Goal: Task Accomplishment & Management: Manage account settings

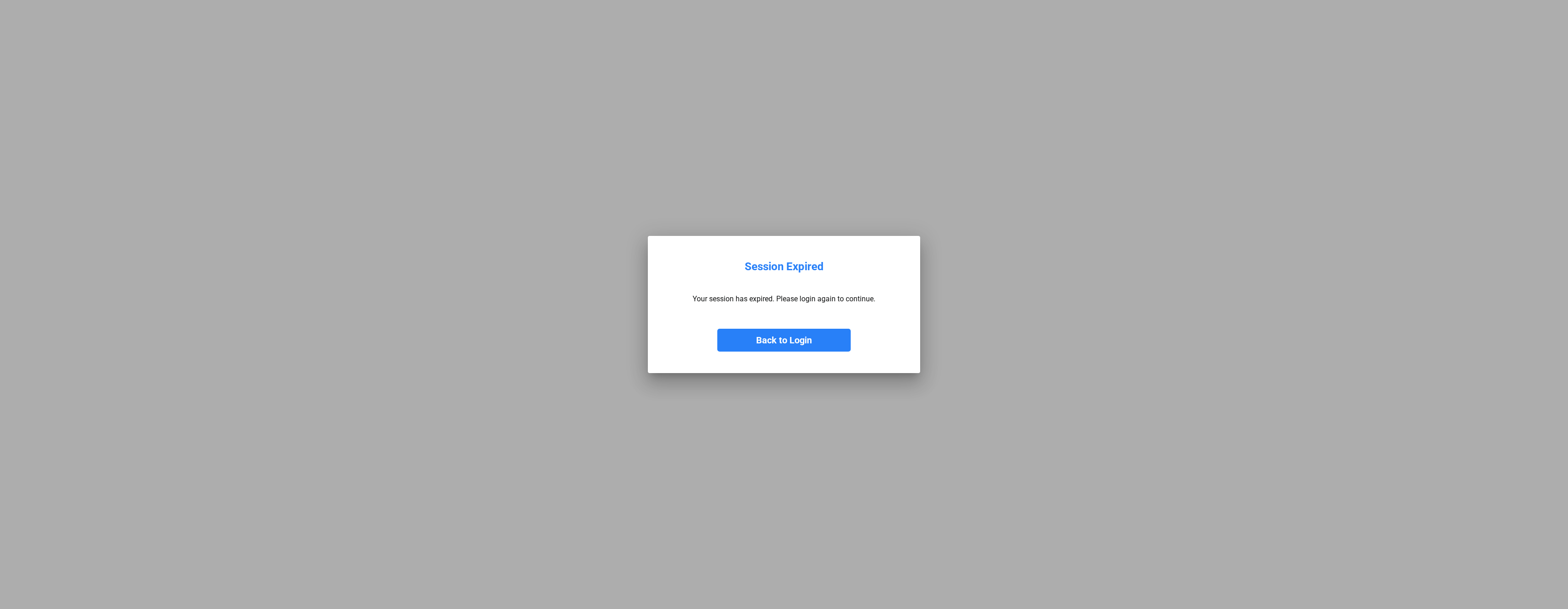
click at [783, 341] on button "Back to Login" at bounding box center [783, 340] width 133 height 23
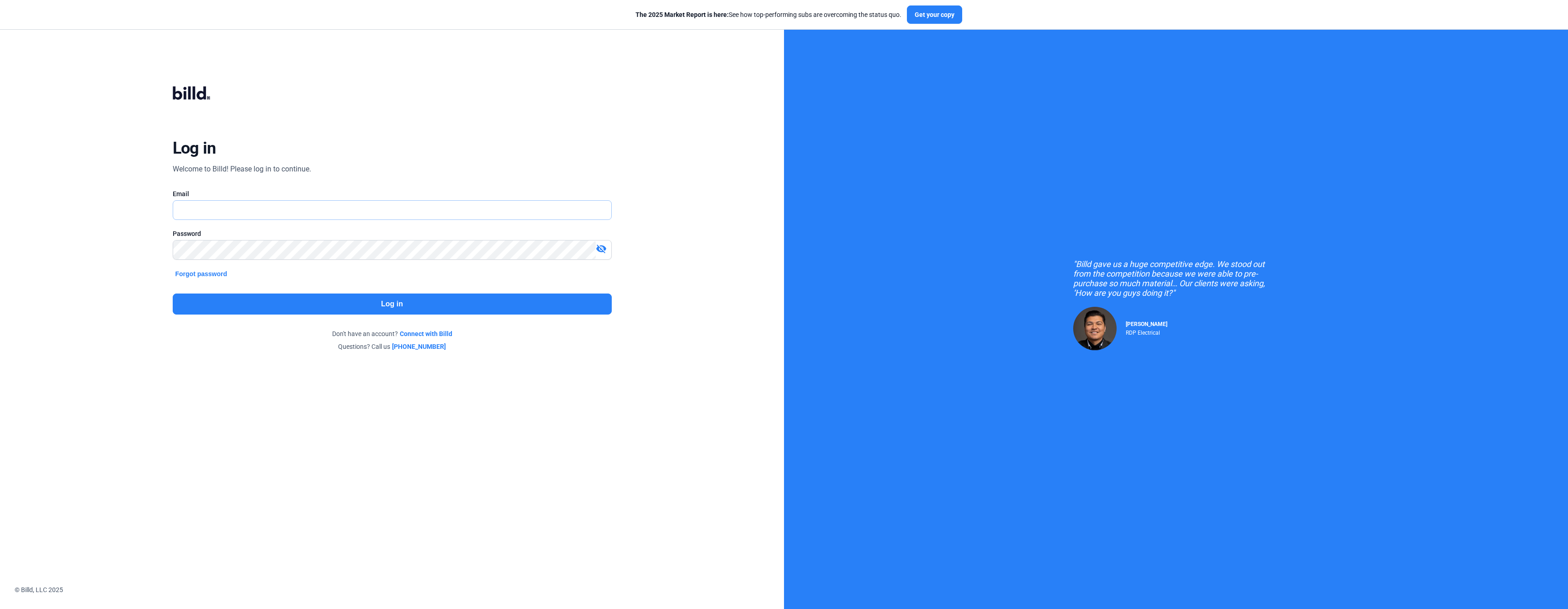
type input "[EMAIL_ADDRESS][DOMAIN_NAME]"
click at [463, 304] on button "Log in" at bounding box center [392, 304] width 439 height 21
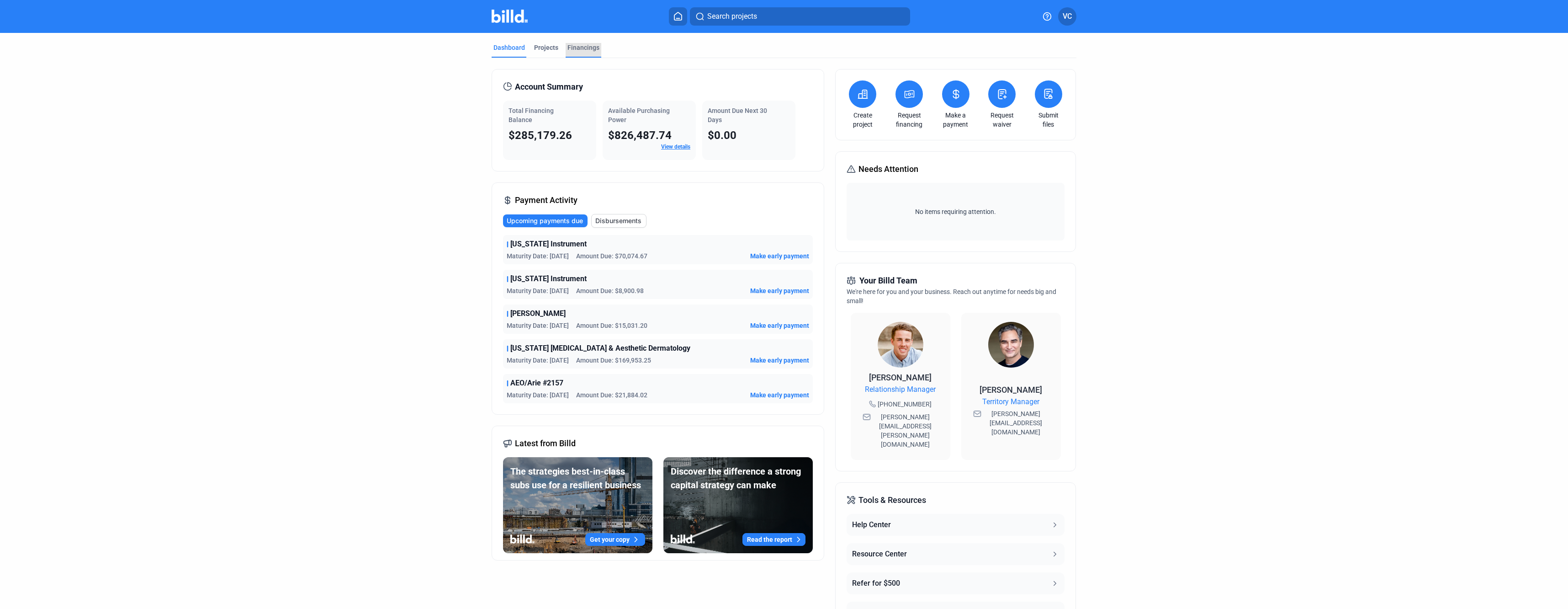
click at [577, 44] on div "Financings" at bounding box center [583, 48] width 32 height 9
